Goal: Navigation & Orientation: Find specific page/section

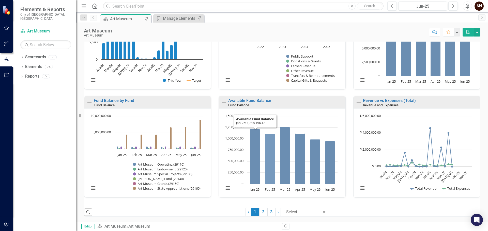
scroll to position [297, 0]
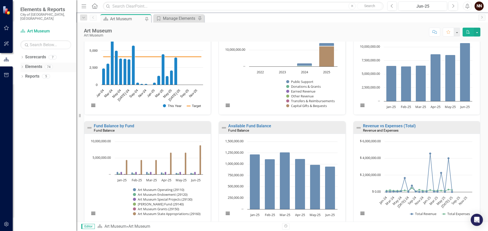
click at [35, 64] on link "Elements" at bounding box center [33, 67] width 17 height 6
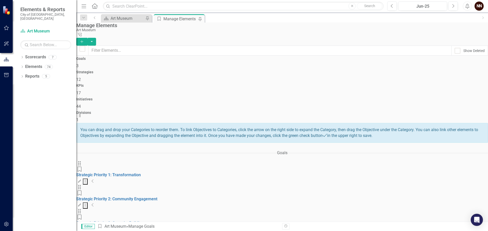
click at [94, 179] on icon "Collapse" at bounding box center [92, 181] width 3 height 4
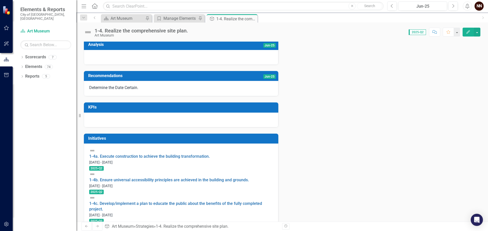
scroll to position [93, 0]
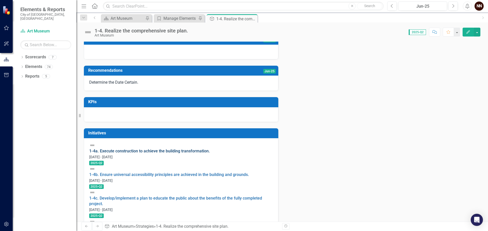
click at [167, 154] on link "1-4a. Execute construction to achieve the building transformation." at bounding box center [149, 151] width 121 height 5
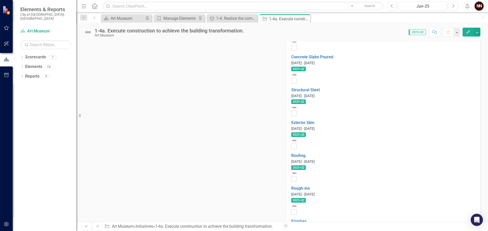
scroll to position [457, 0]
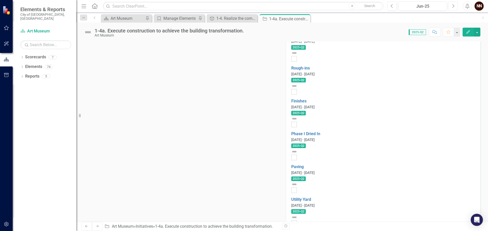
click at [452, 6] on button "Next" at bounding box center [452, 6] width 9 height 9
click at [452, 6] on icon "Next" at bounding box center [452, 6] width 3 height 5
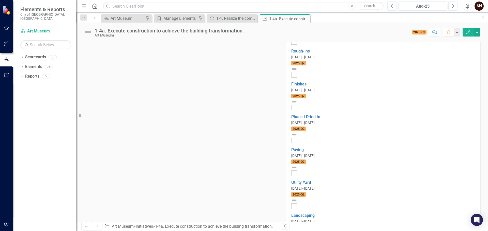
scroll to position [457, 0]
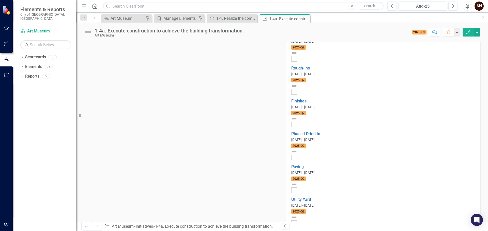
click at [453, 8] on icon "Next" at bounding box center [452, 6] width 3 height 5
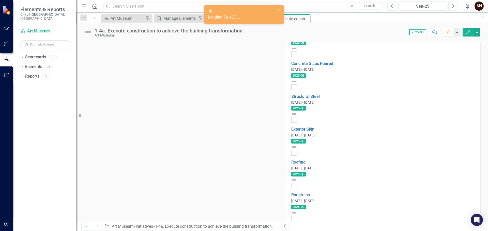
scroll to position [457, 0]
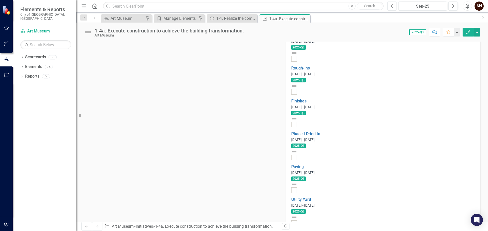
click at [392, 6] on icon "Previous" at bounding box center [391, 6] width 3 height 5
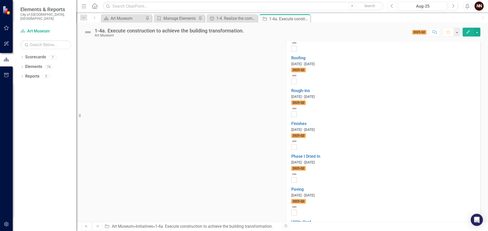
scroll to position [443, 0]
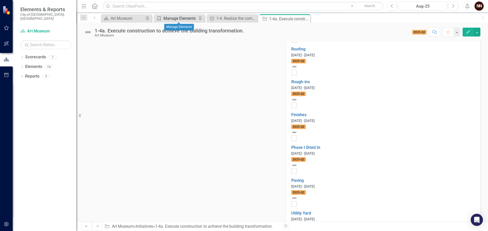
click at [179, 19] on div "Manage Elements" at bounding box center [180, 18] width 34 height 6
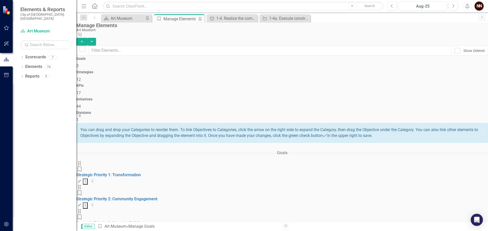
click at [94, 179] on icon "Collapse" at bounding box center [92, 181] width 3 height 4
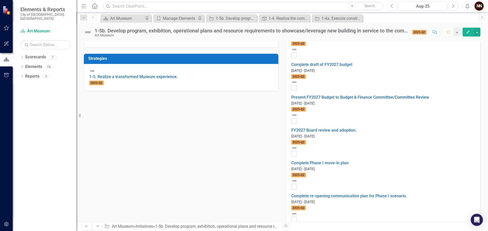
scroll to position [243, 0]
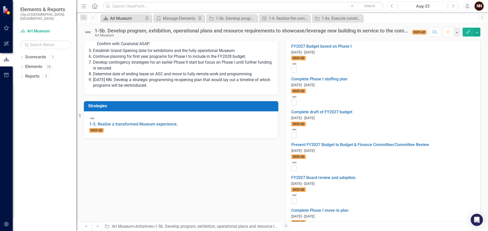
click at [122, 18] on div "Art Museum" at bounding box center [127, 18] width 34 height 6
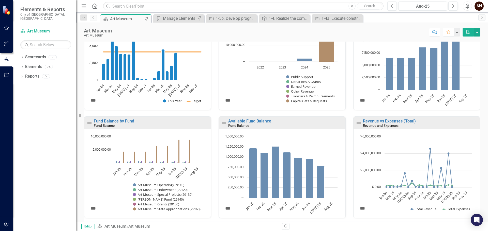
scroll to position [322, 0]
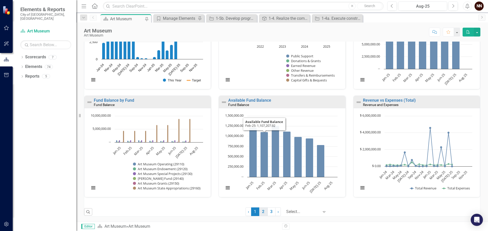
click at [259, 213] on link "2" at bounding box center [263, 212] width 8 height 9
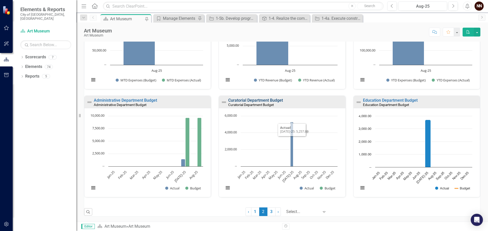
click at [271, 102] on link "Curatorial Department Budget" at bounding box center [255, 100] width 55 height 5
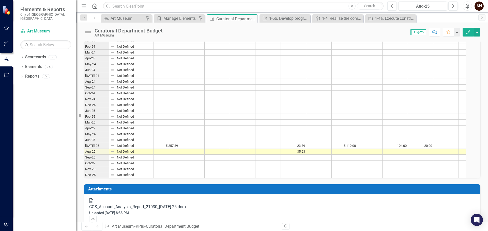
scroll to position [211, 0]
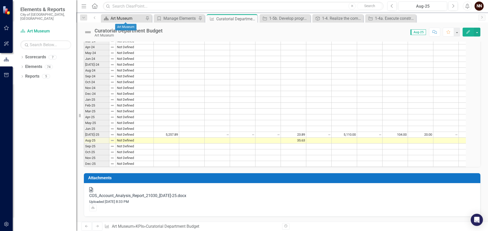
click at [136, 18] on div "Art Museum" at bounding box center [127, 18] width 34 height 6
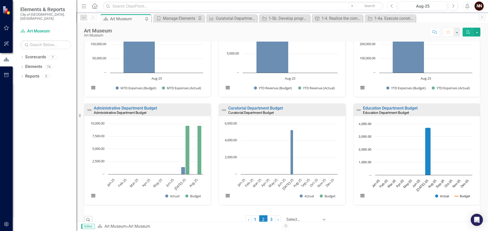
scroll to position [322, 0]
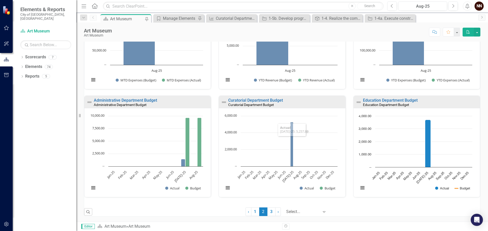
click at [267, 211] on link "3" at bounding box center [271, 212] width 8 height 9
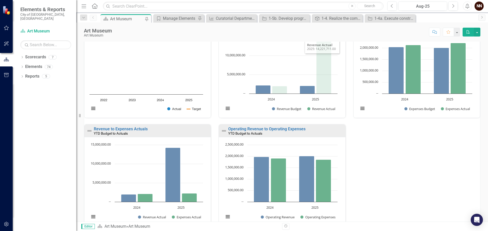
scroll to position [203, 0]
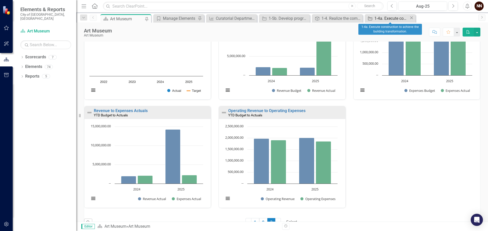
click at [383, 18] on div "1-4a. Execute construction to achieve the building transformation." at bounding box center [391, 18] width 35 height 6
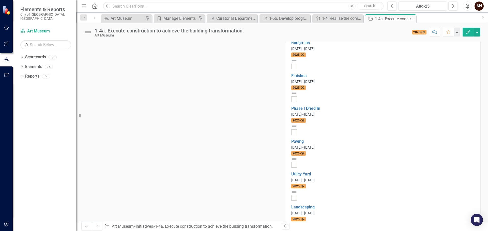
scroll to position [457, 0]
